Goal: Find specific page/section: Find specific page/section

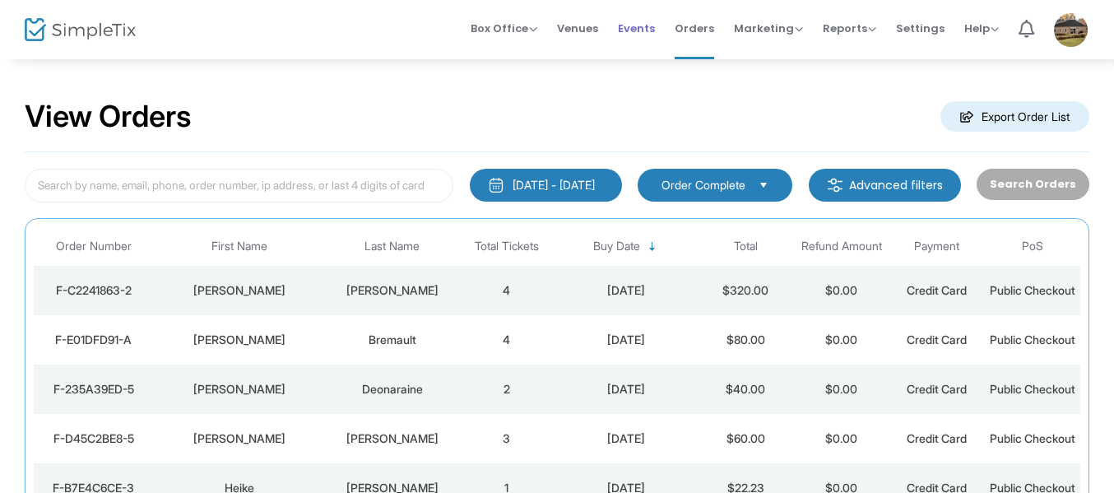
click at [647, 29] on span "Events" at bounding box center [636, 28] width 37 height 42
